Goal: Information Seeking & Learning: Learn about a topic

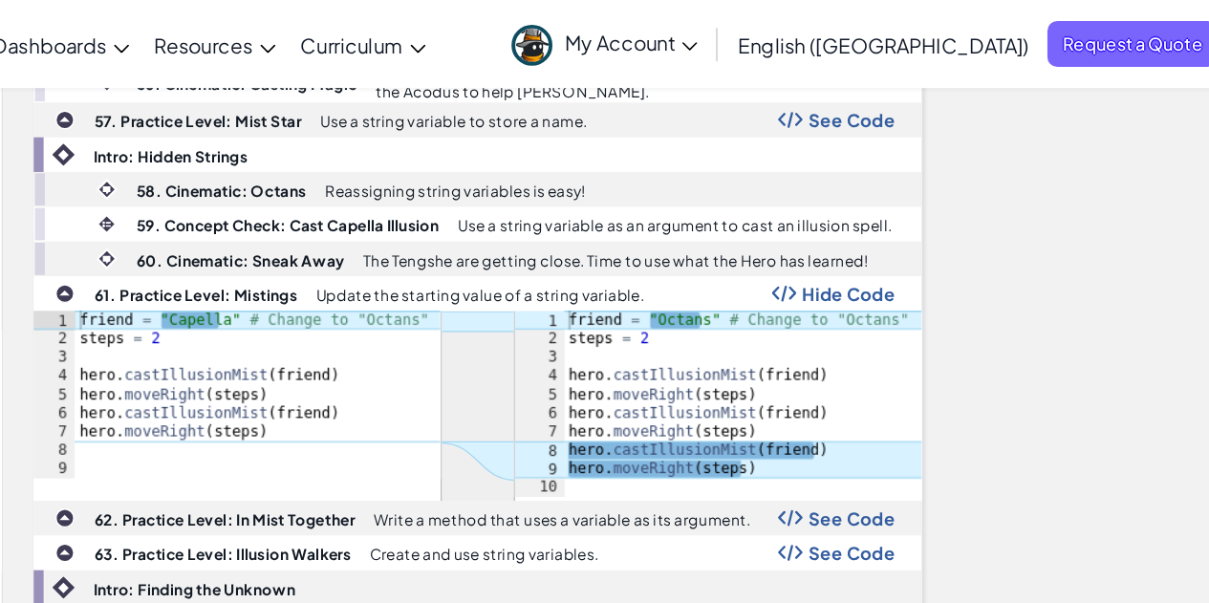
click at [290, 219] on img at bounding box center [287, 226] width 15 height 15
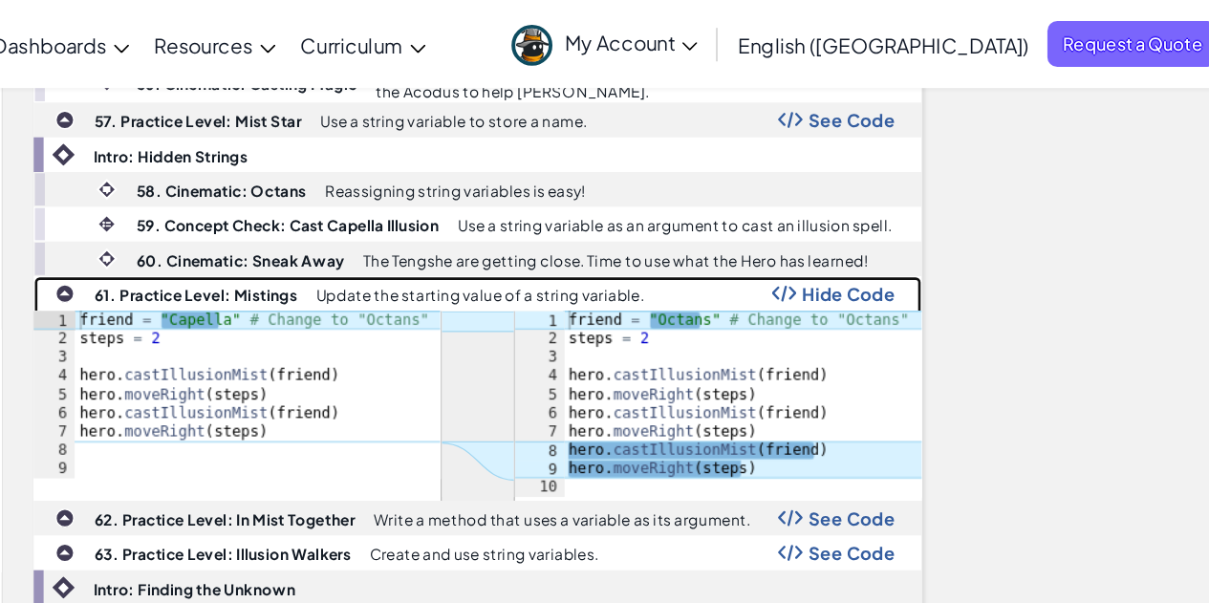
click at [288, 219] on img at bounding box center [287, 226] width 15 height 15
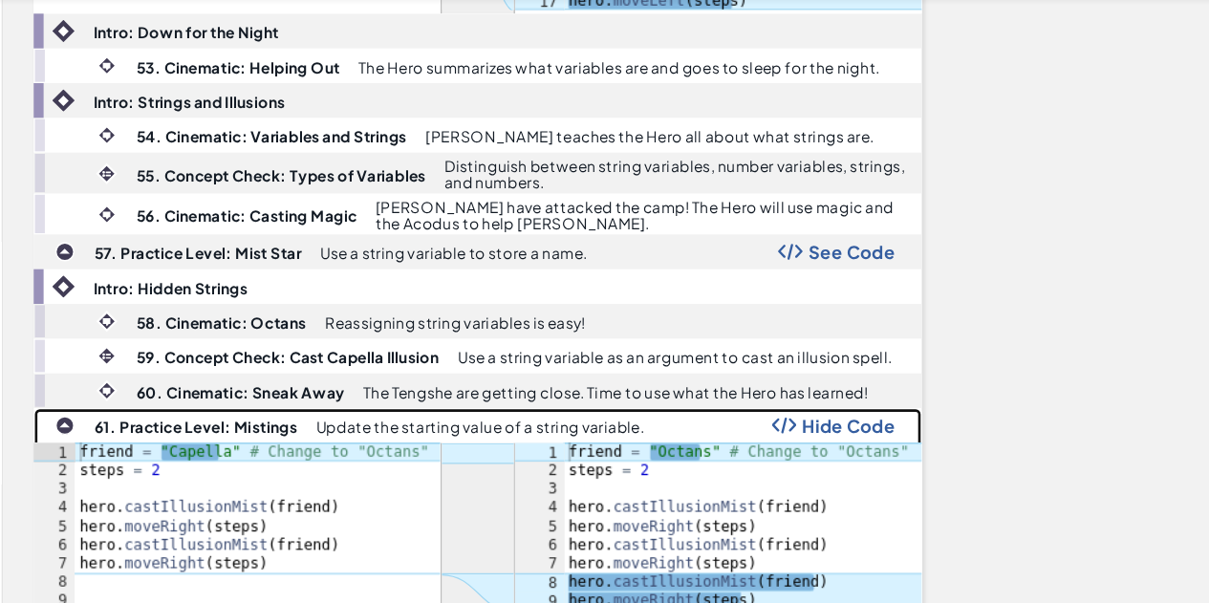
scroll to position [3274, 0]
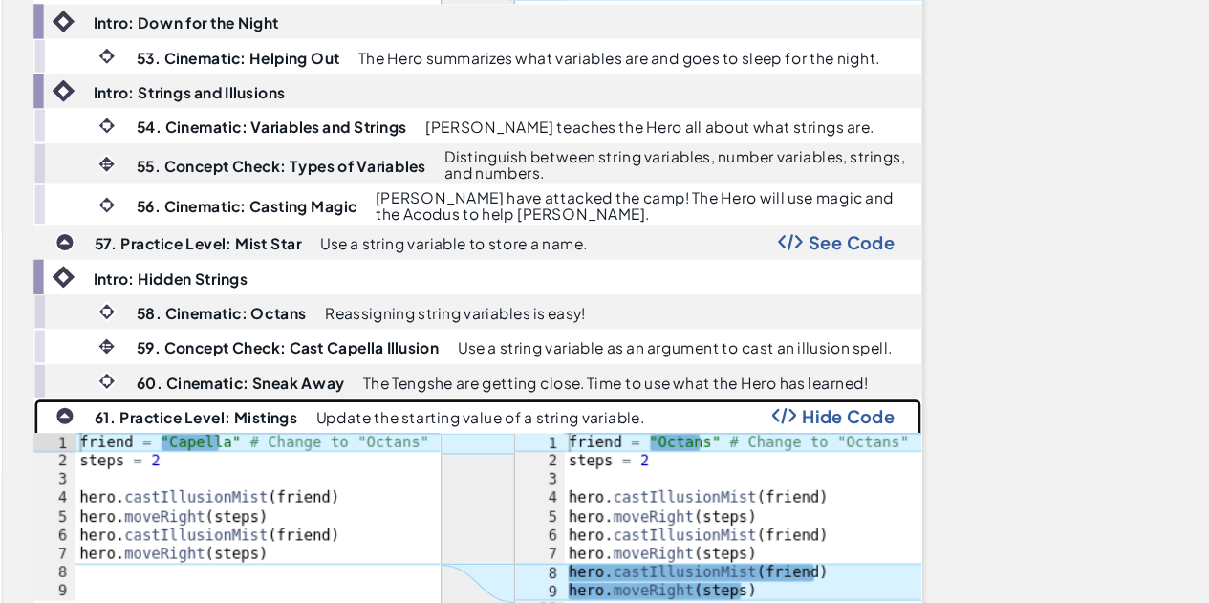
click at [889, 388] on span "Hide Code" at bounding box center [892, 395] width 72 height 15
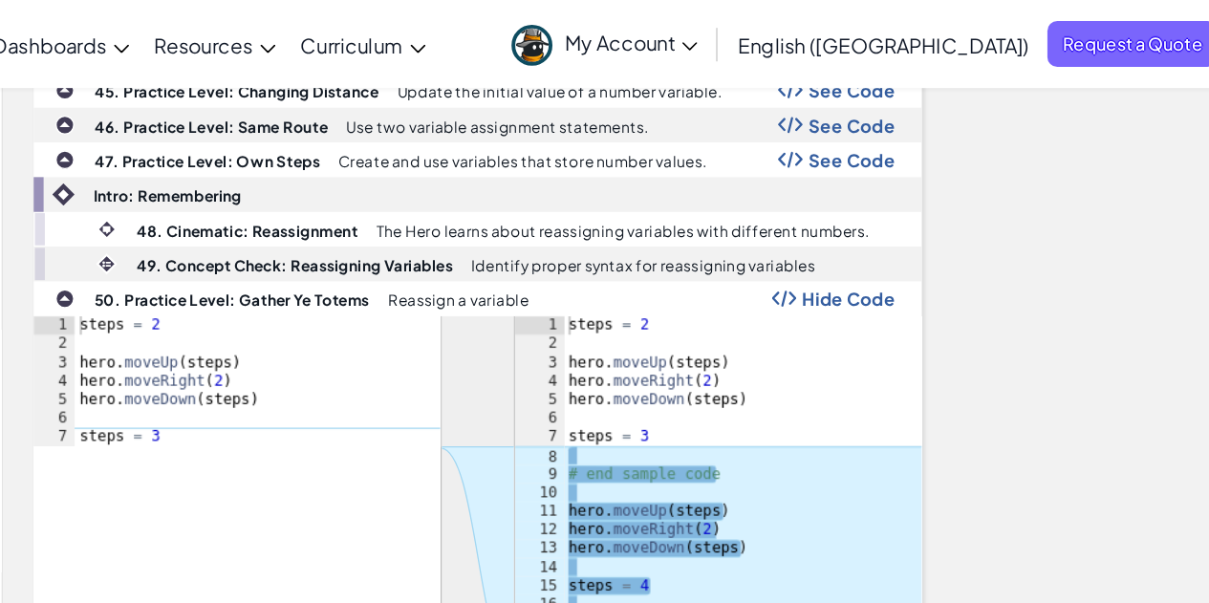
scroll to position [2186, 0]
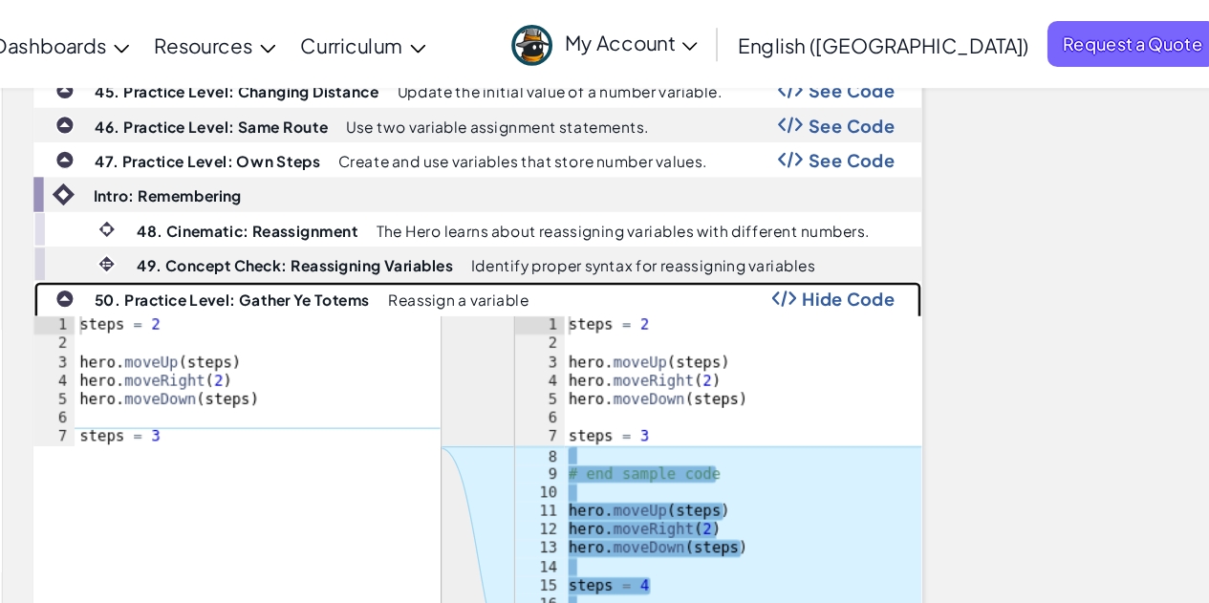
click at [894, 223] on span "Hide Code" at bounding box center [892, 230] width 72 height 15
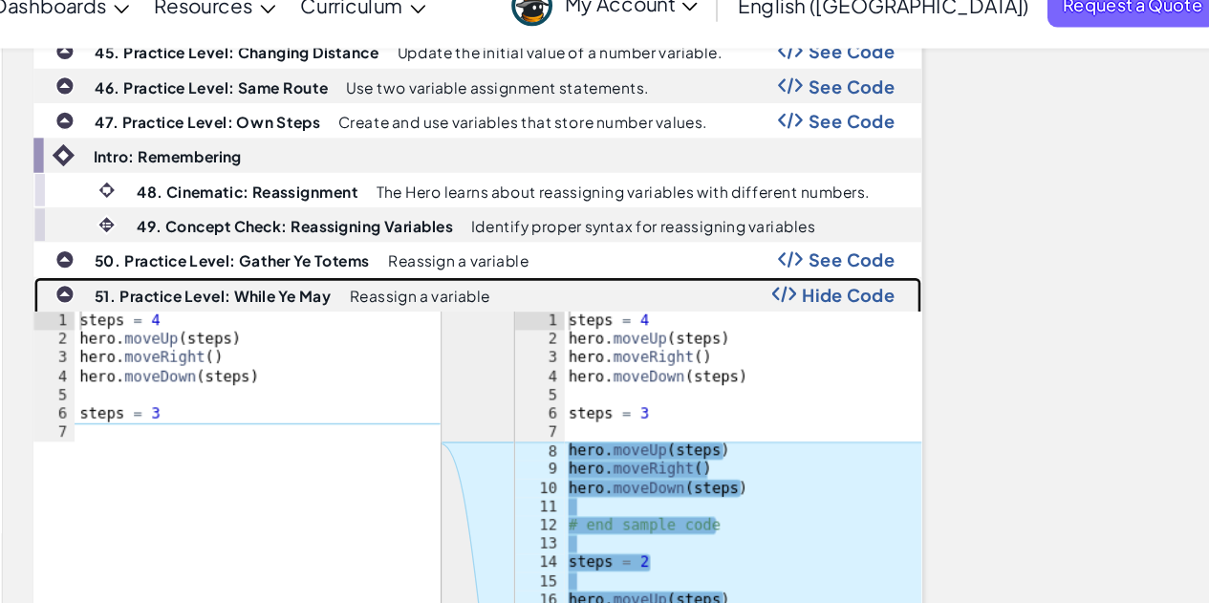
click at [894, 249] on span "Hide Code" at bounding box center [892, 256] width 72 height 15
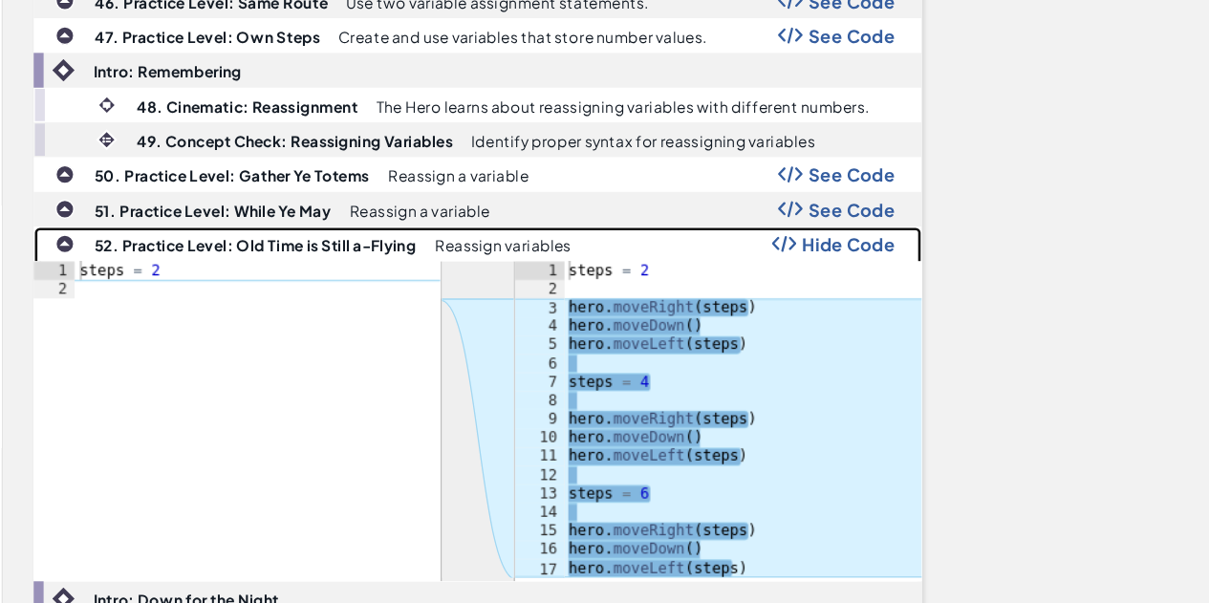
click at [881, 276] on span "Hide Code" at bounding box center [892, 283] width 72 height 15
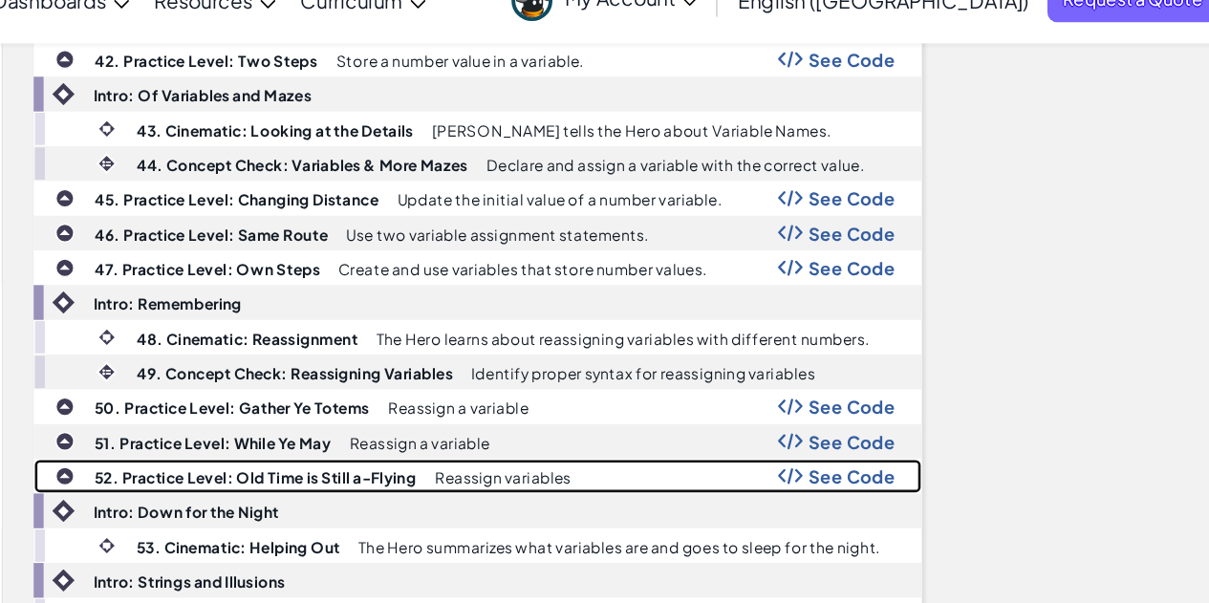
scroll to position [2069, 0]
